Goal: Task Accomplishment & Management: Manage account settings

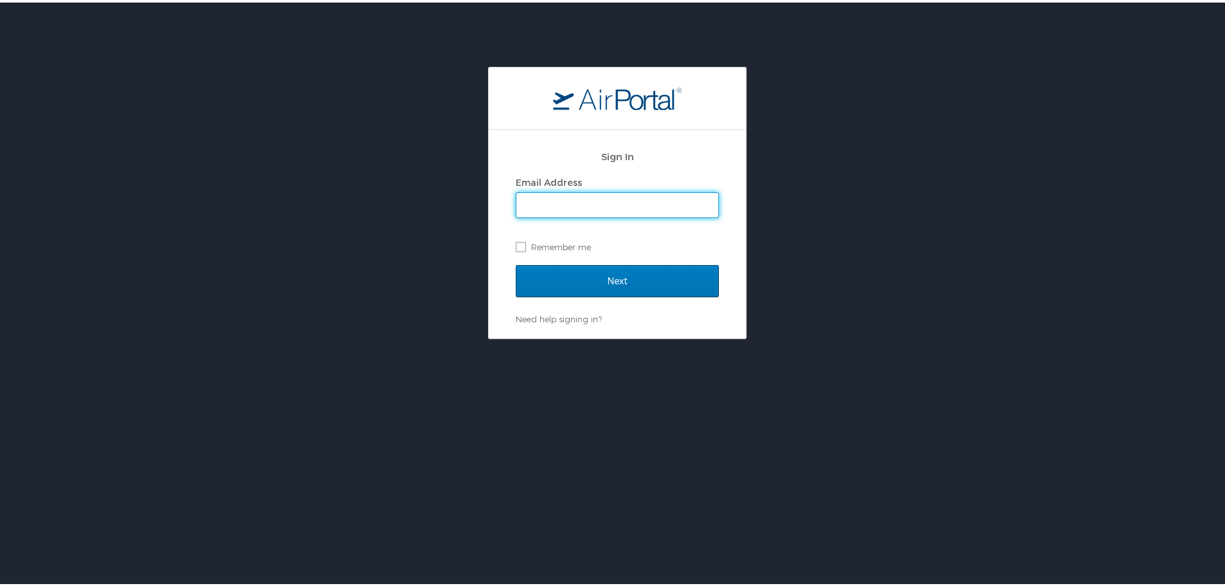
click at [612, 201] on input "Email Address" at bounding box center [617, 202] width 202 height 24
type input "[EMAIL_ADDRESS][DOMAIN_NAME]"
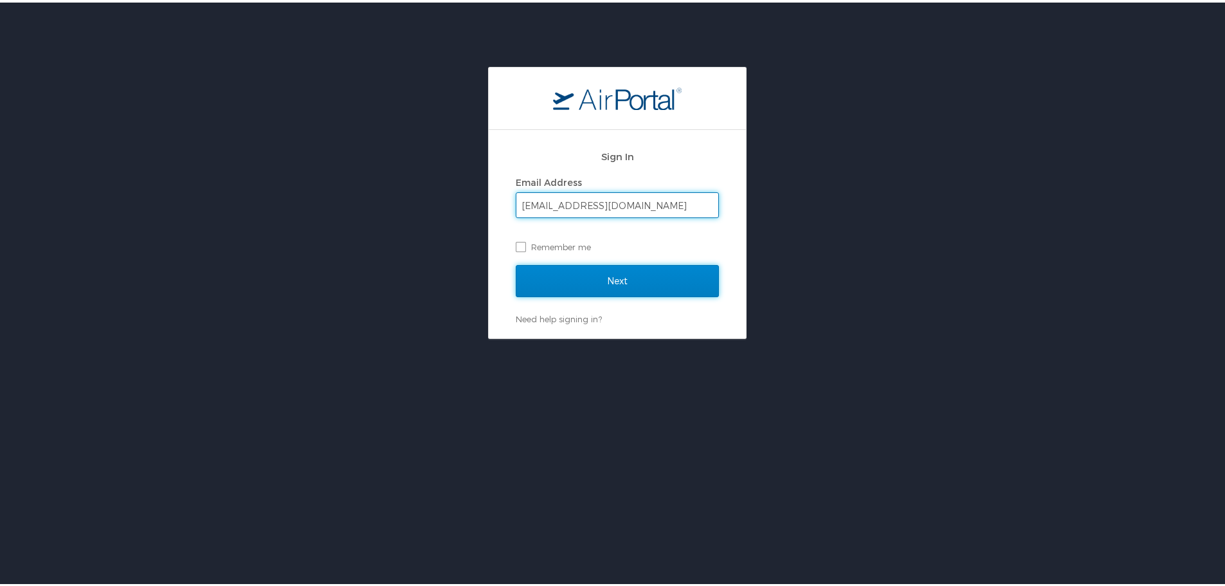
click at [645, 280] on input "Next" at bounding box center [617, 278] width 203 height 32
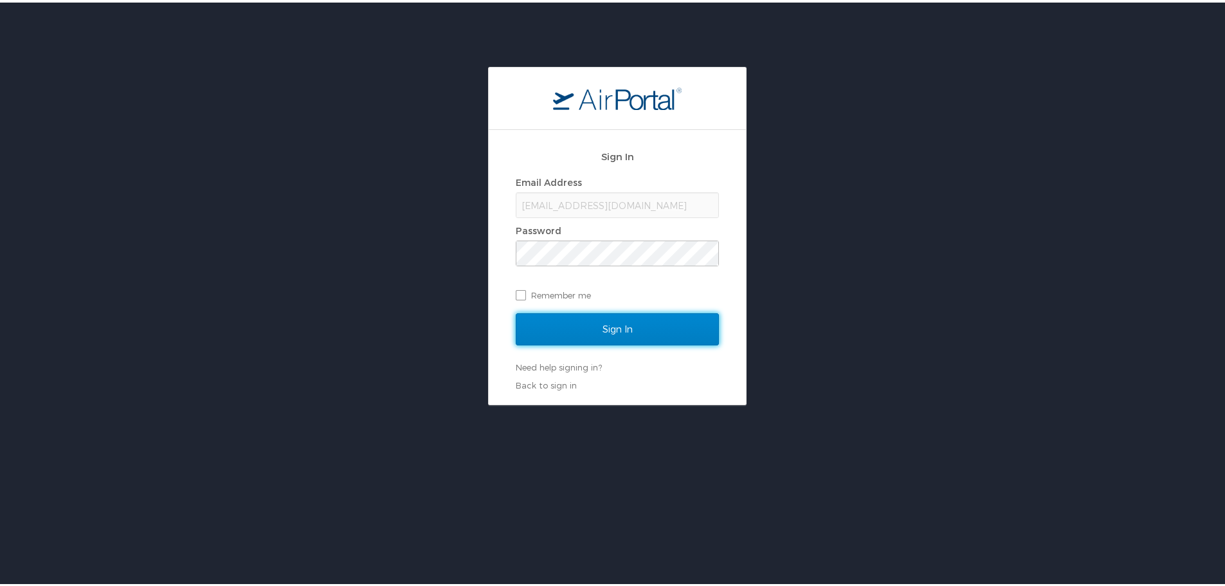
click at [536, 323] on input "Sign In" at bounding box center [617, 327] width 203 height 32
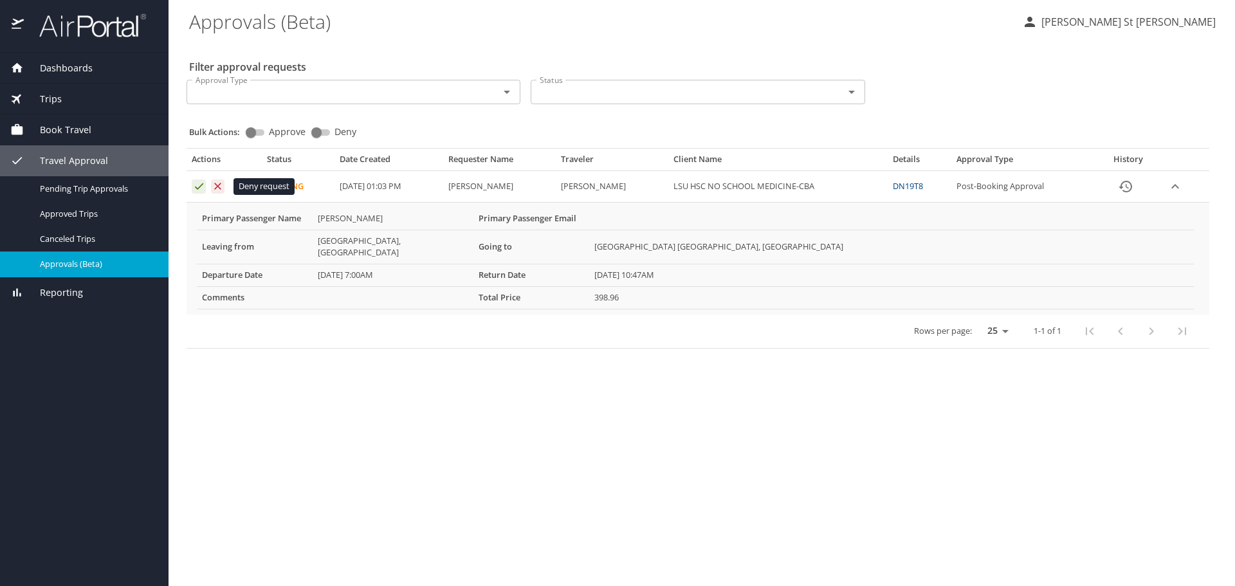
click at [215, 188] on icon "Approval table" at bounding box center [218, 186] width 12 height 12
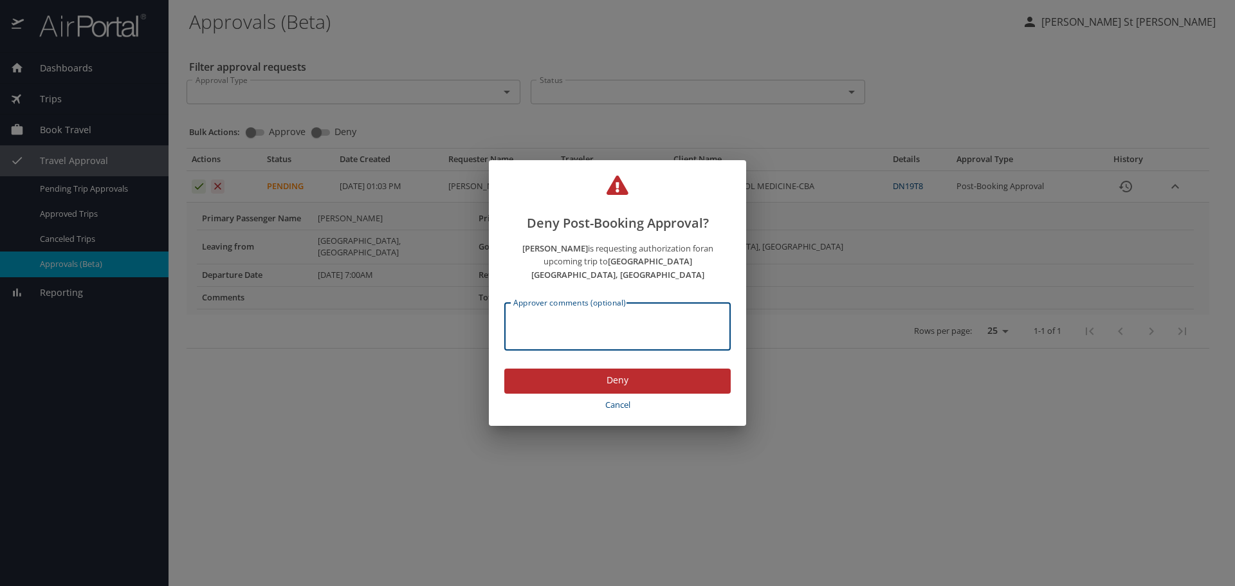
click at [616, 325] on textarea "Approver comments (optional)" at bounding box center [617, 327] width 208 height 24
type textarea "This is the student account - please use a department card or personal account …"
click at [687, 372] on span "Deny" at bounding box center [618, 380] width 206 height 16
